Goal: Task Accomplishment & Management: Complete application form

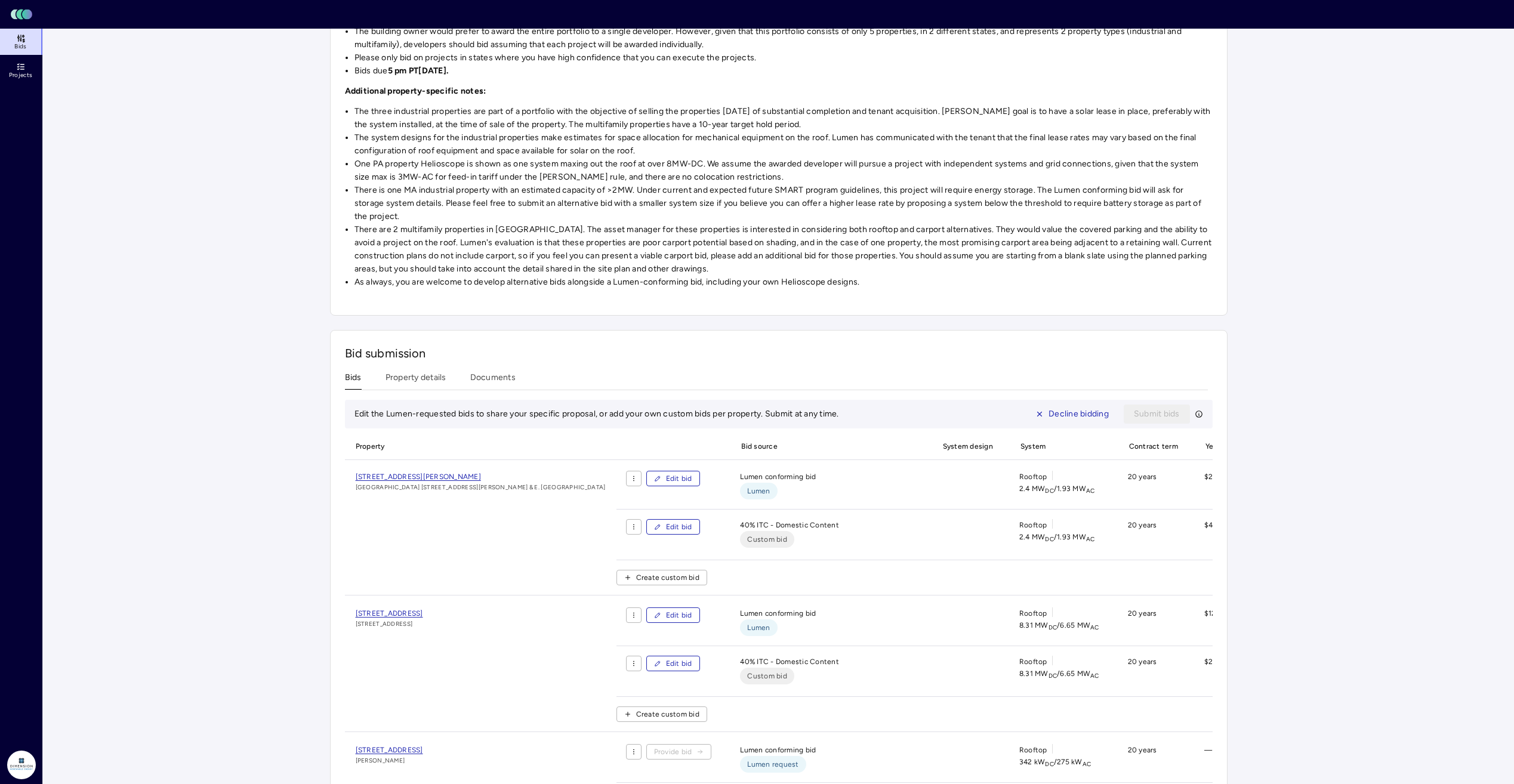
scroll to position [239, 0]
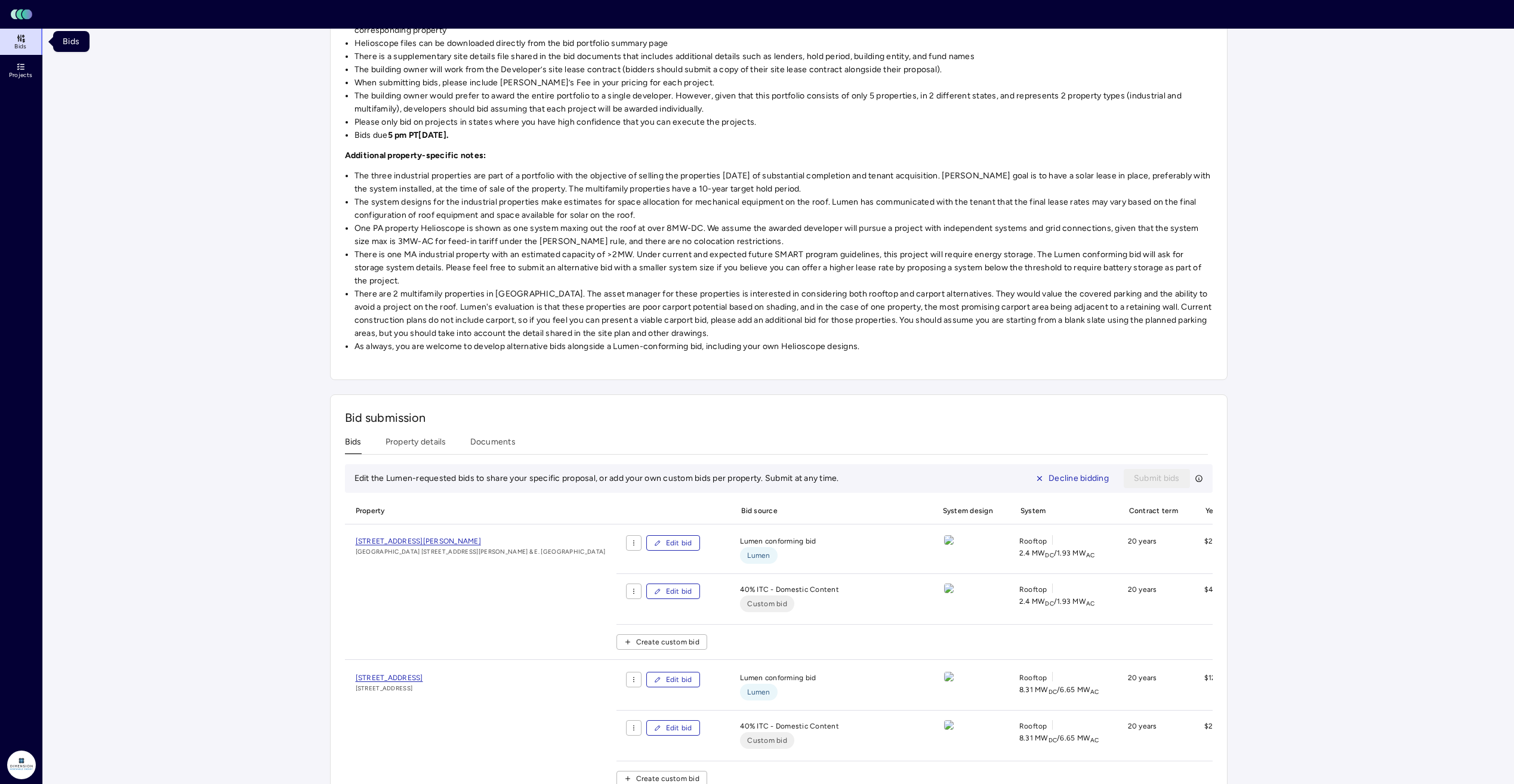
click at [22, 44] on span "Bids" at bounding box center [20, 46] width 12 height 7
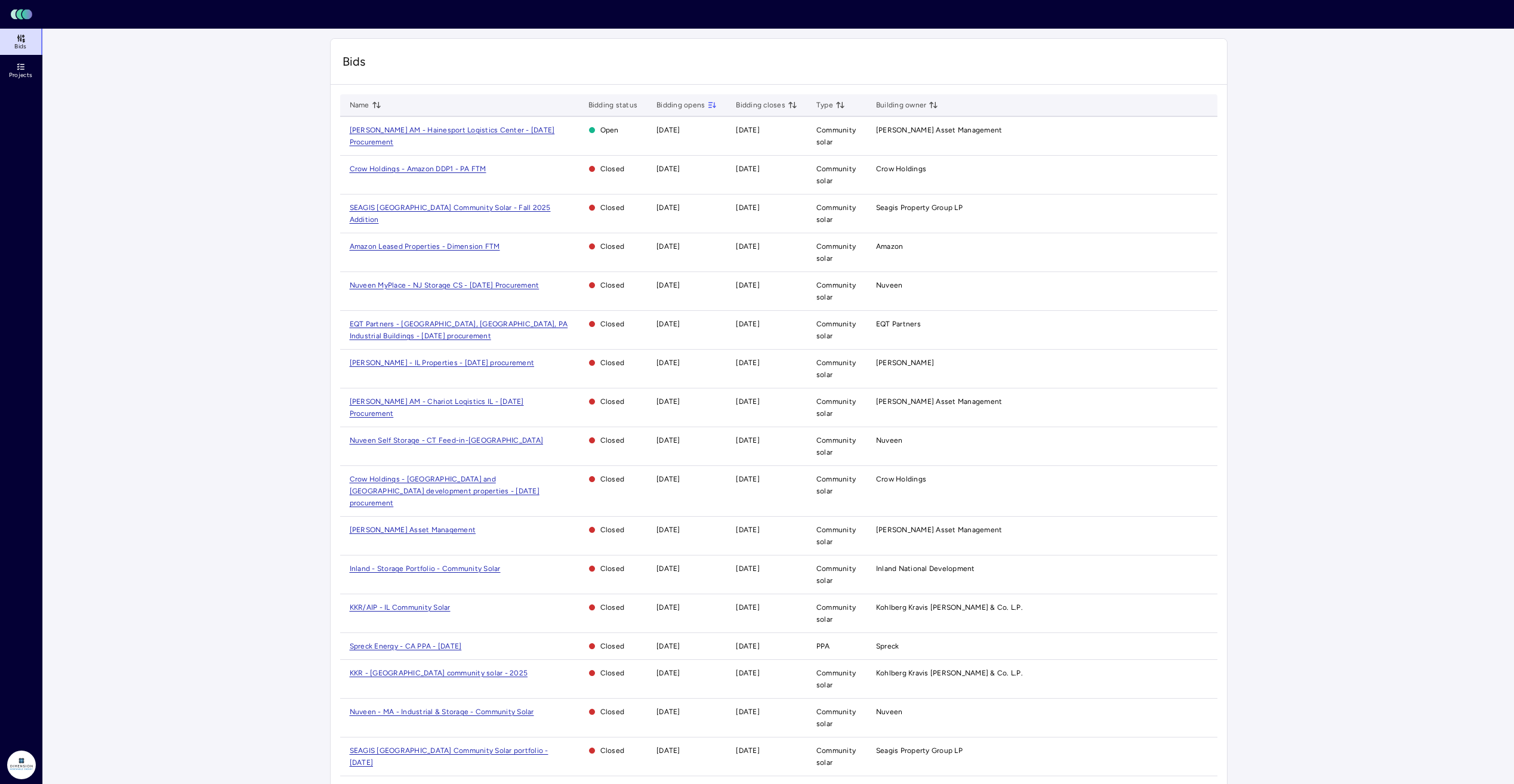
click at [424, 169] on span "Crow Holdings - Amazon DDP1 - PA FTM" at bounding box center [418, 169] width 137 height 9
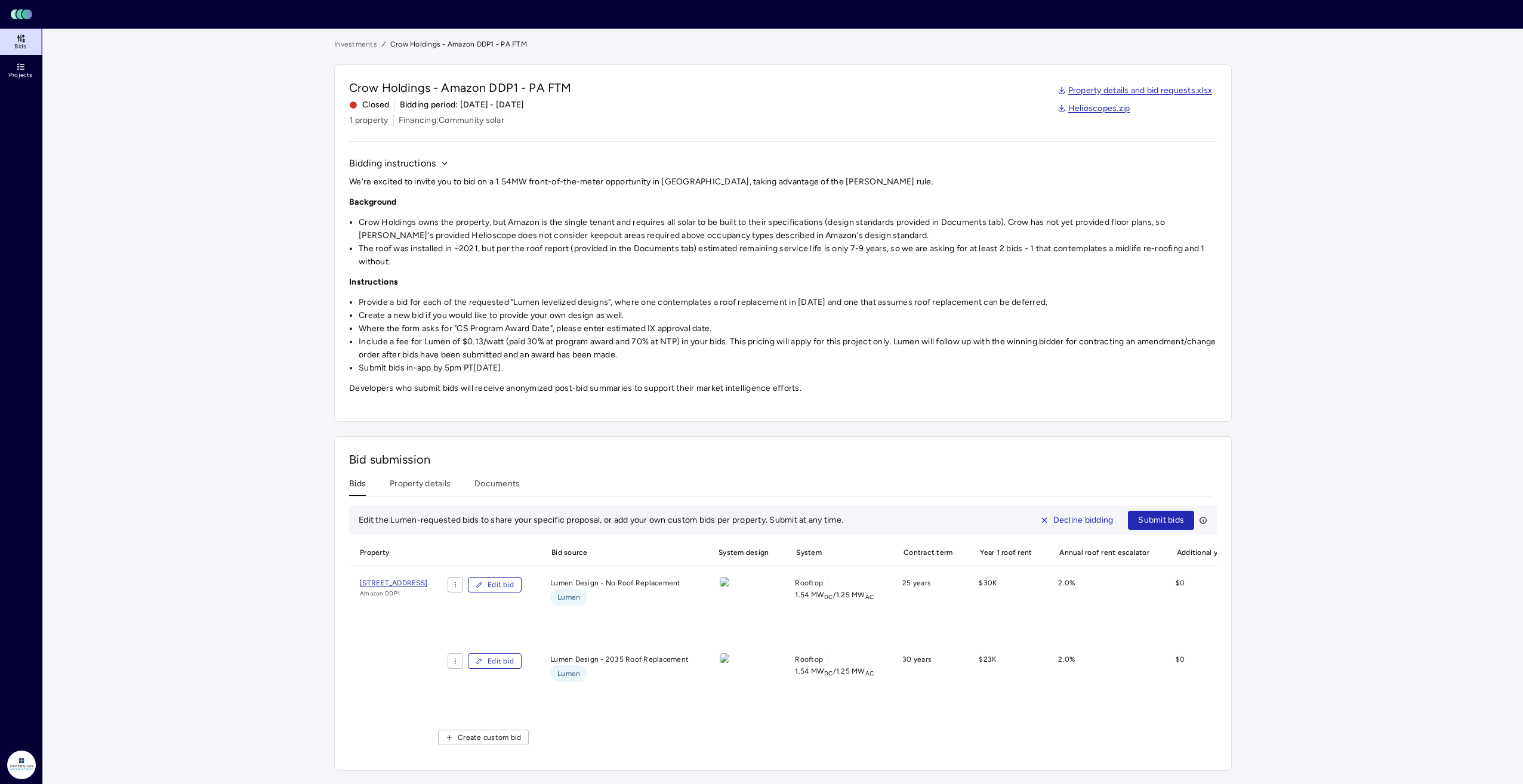
click at [1155, 518] on span "Submit bids" at bounding box center [1161, 520] width 46 height 13
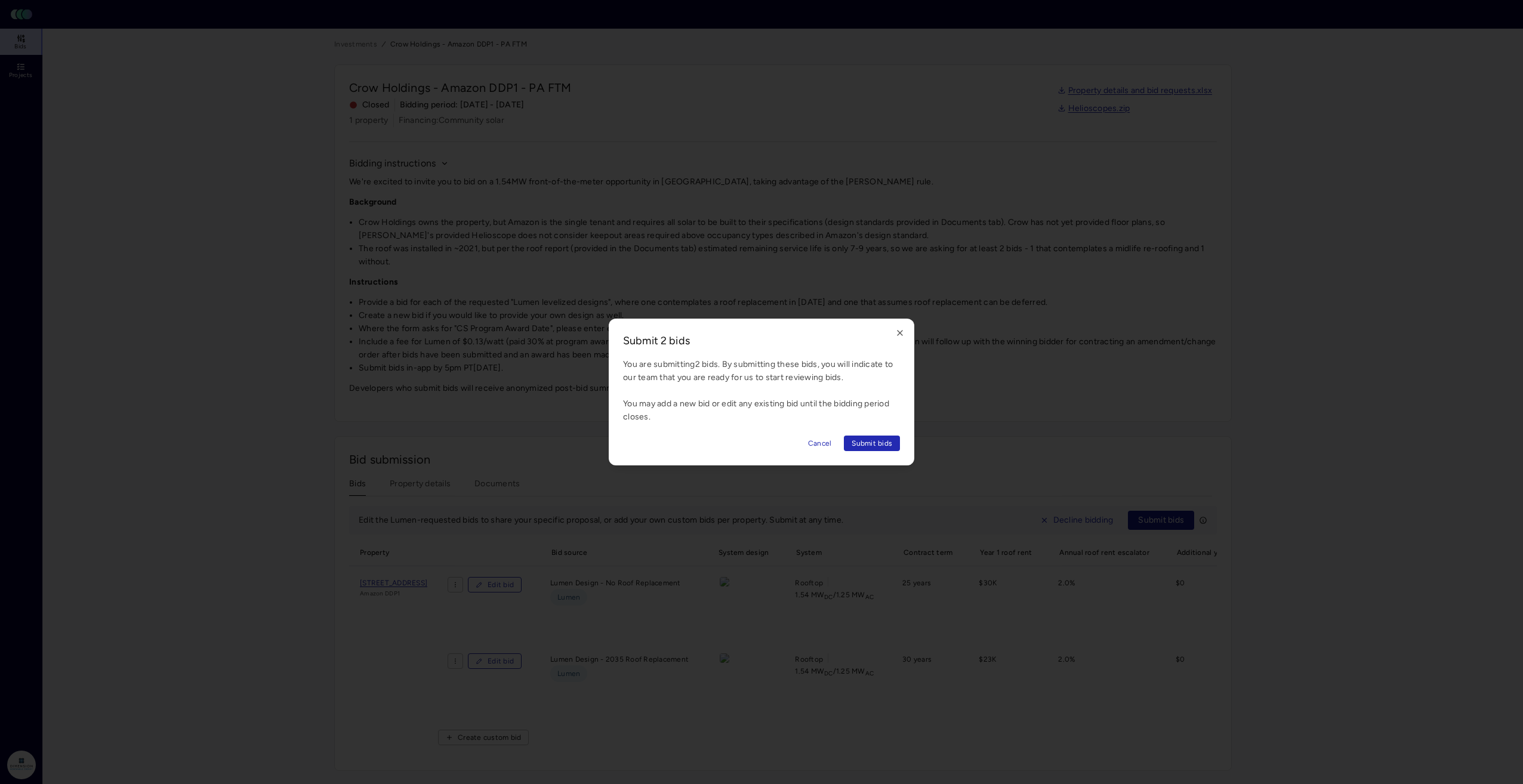
click at [864, 442] on span "Submit bids" at bounding box center [871, 443] width 41 height 12
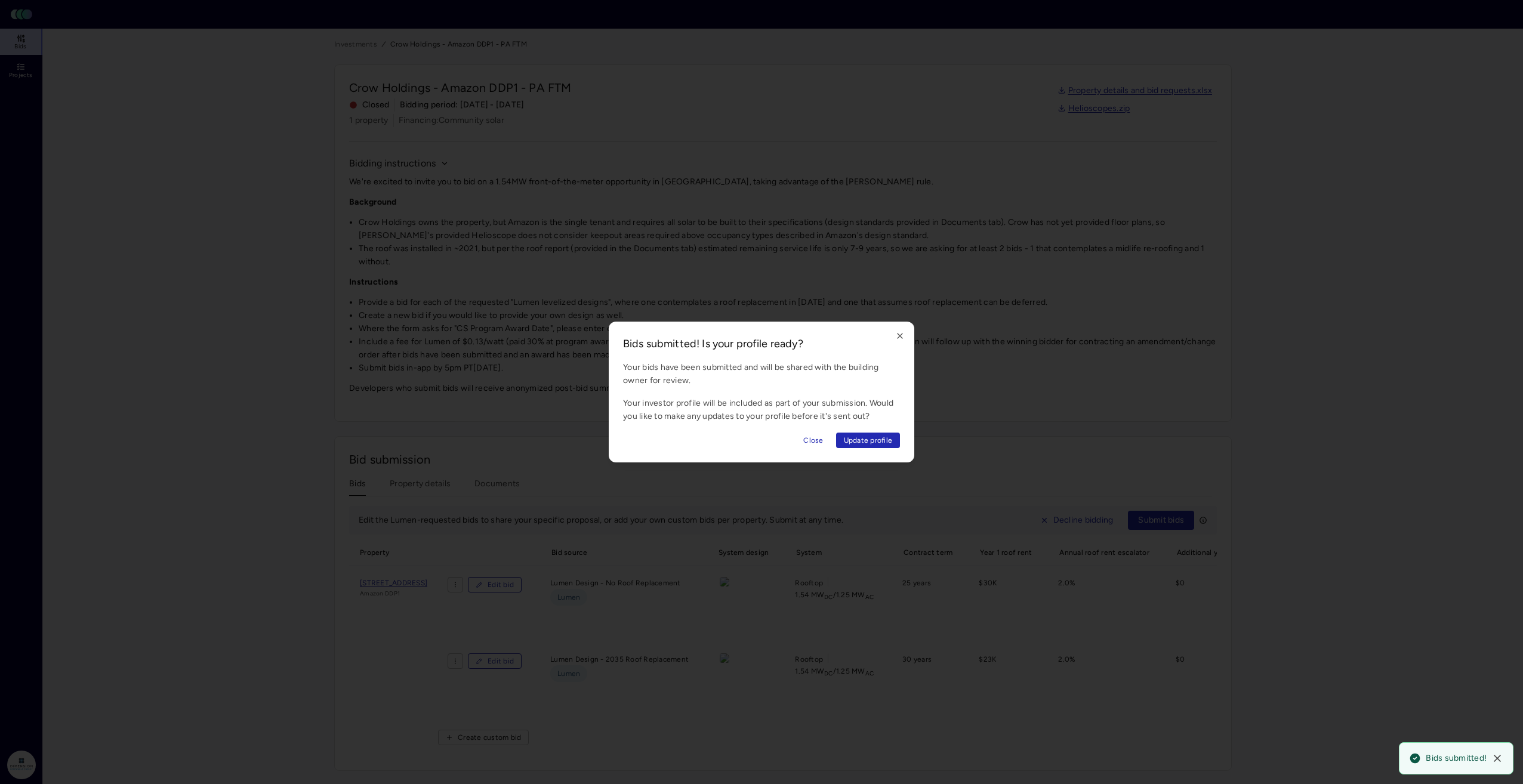
click at [816, 436] on span "Close" at bounding box center [813, 441] width 20 height 12
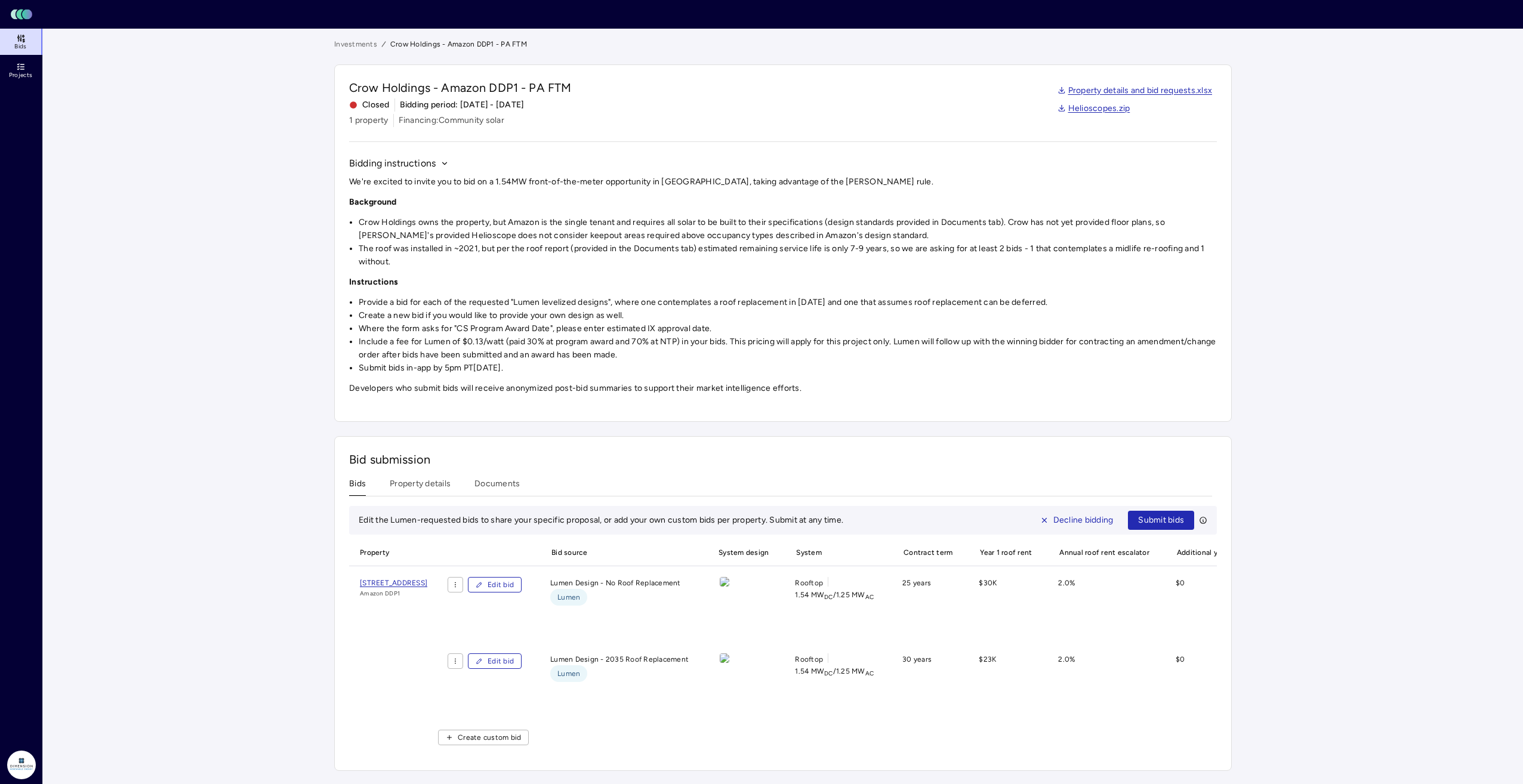
click at [1168, 517] on span "Submit bids" at bounding box center [1161, 520] width 46 height 13
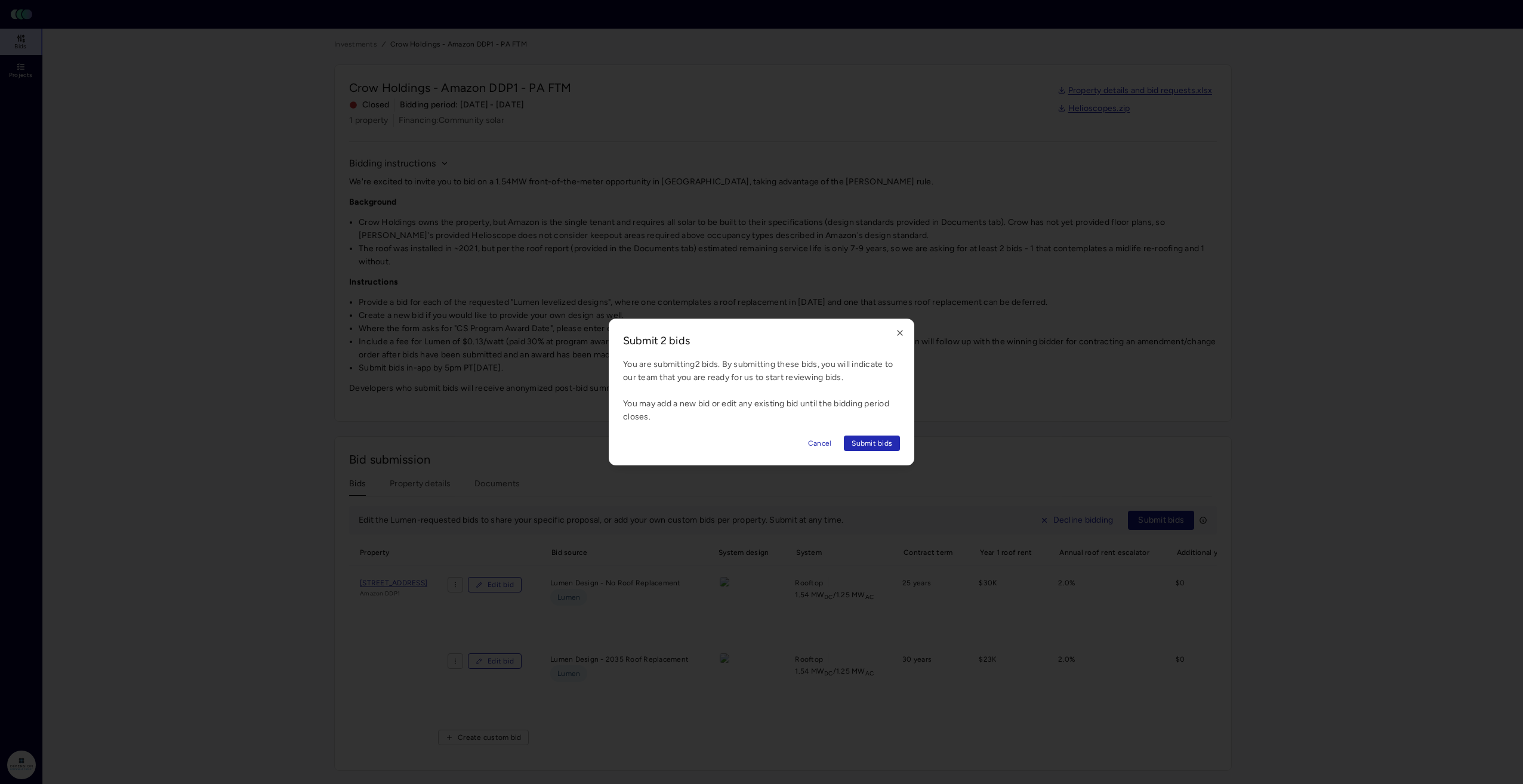
click at [885, 443] on span "Submit bids" at bounding box center [871, 443] width 41 height 12
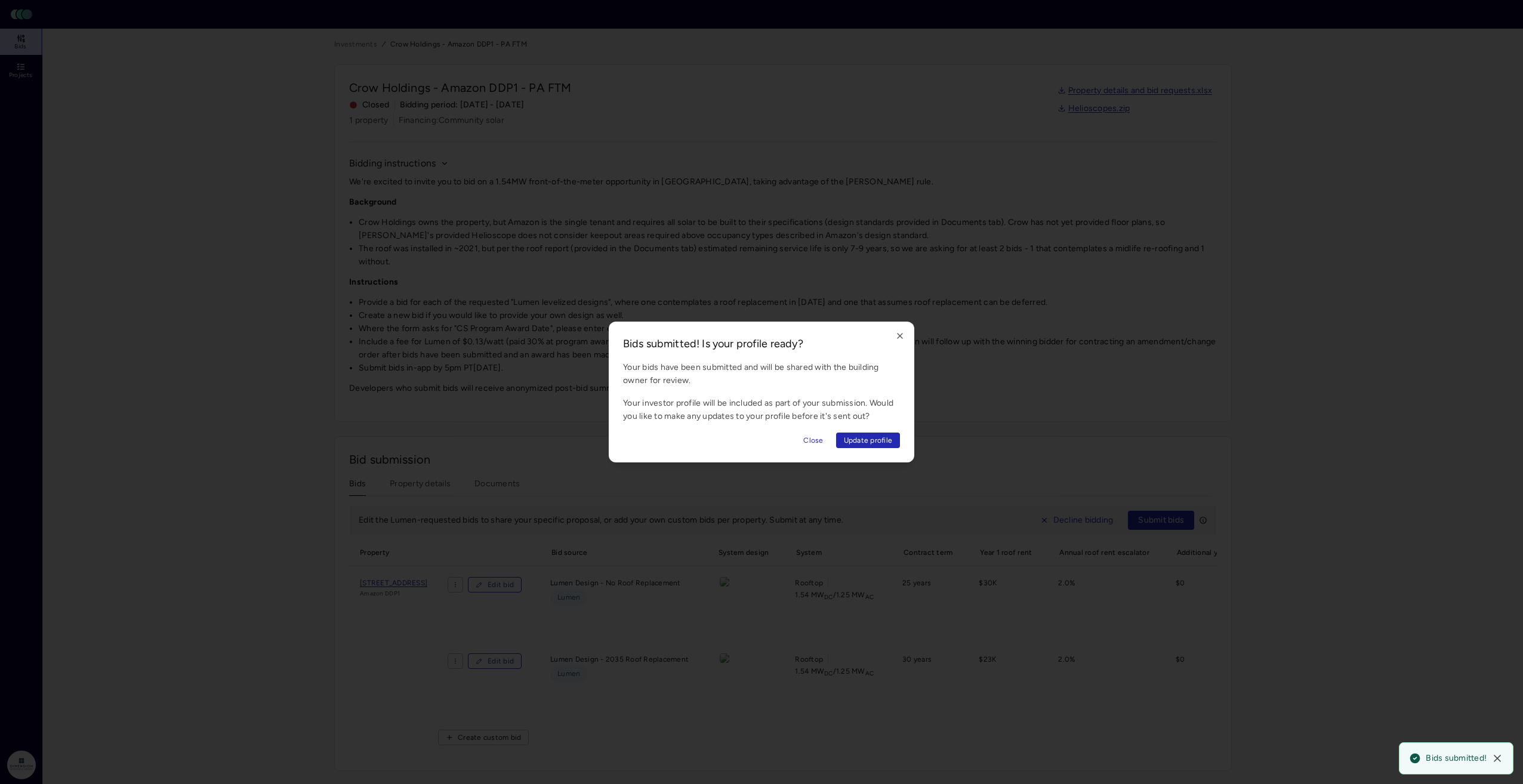
click at [899, 332] on icon "button" at bounding box center [899, 335] width 10 height 10
